Goal: Find specific page/section: Find specific page/section

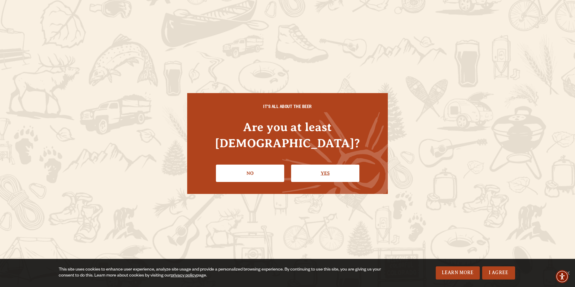
click at [329, 165] on link "Yes" at bounding box center [325, 173] width 68 height 17
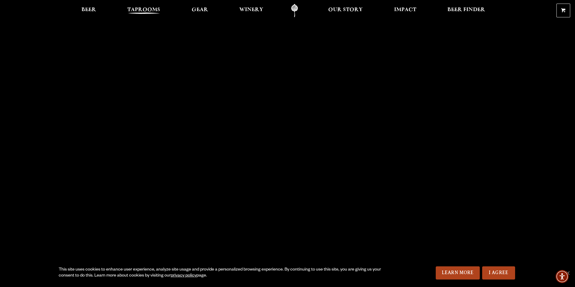
click at [135, 9] on span "Taprooms" at bounding box center [143, 9] width 33 height 5
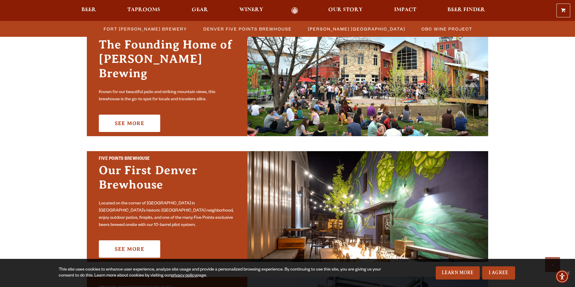
scroll to position [391, 0]
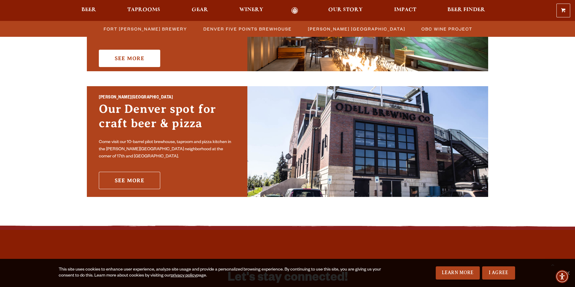
click at [154, 181] on link "See More" at bounding box center [129, 180] width 61 height 17
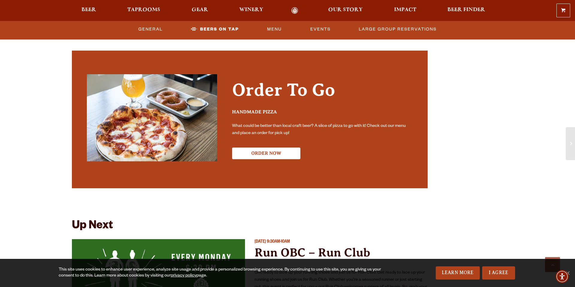
scroll to position [1313, 0]
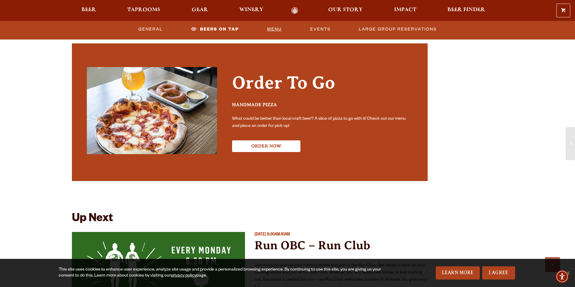
click at [273, 32] on link "Menu" at bounding box center [274, 29] width 19 height 14
